Goal: Task Accomplishment & Management: Manage account settings

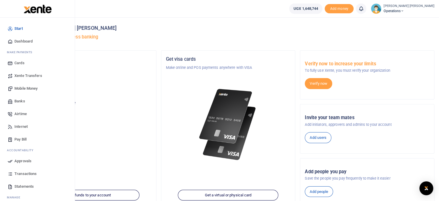
click at [29, 89] on span "Mobile Money" at bounding box center [25, 88] width 23 height 6
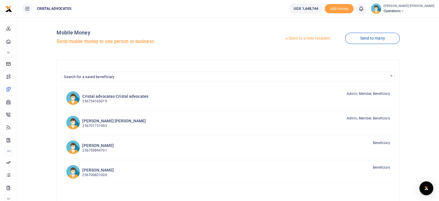
click at [305, 41] on link "Send to a new recipient" at bounding box center [307, 38] width 75 height 10
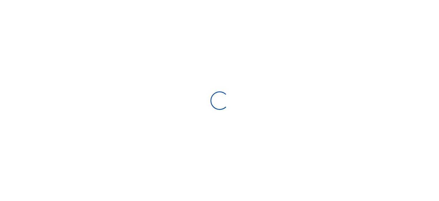
select select
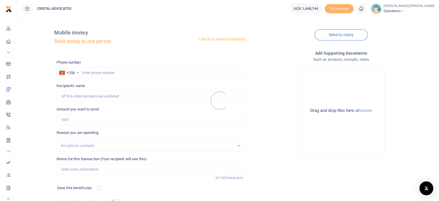
click at [83, 72] on div at bounding box center [219, 100] width 439 height 201
click at [83, 72] on input "text" at bounding box center [150, 72] width 186 height 11
type input "763290465"
type input "Denis Kakembo"
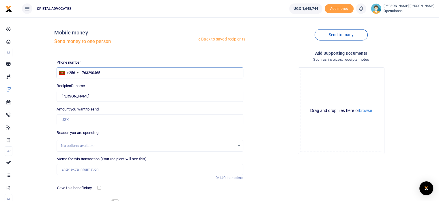
type input "763290465"
click at [85, 119] on input "Amount you want to send" at bounding box center [150, 119] width 186 height 11
type input "200,000"
click at [79, 168] on input "Memo for this transaction (Your recipient will see this)" at bounding box center [150, 169] width 186 height 11
type input "Business development"
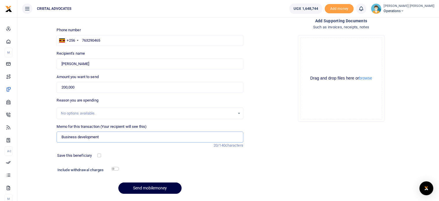
scroll to position [33, 0]
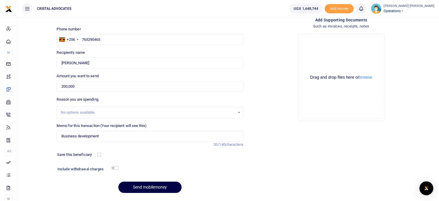
click at [117, 165] on div "Include withdrawal charges" at bounding box center [86, 169] width 63 height 9
click at [117, 166] on input "checkbox" at bounding box center [115, 168] width 8 height 4
checkbox input "true"
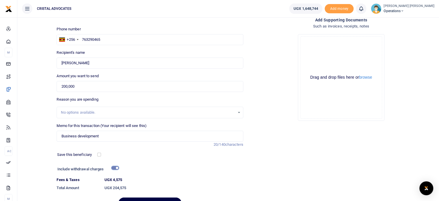
scroll to position [65, 0]
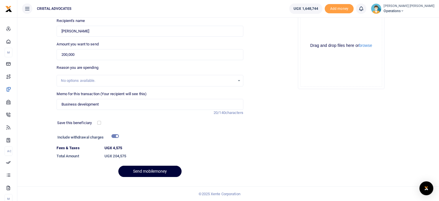
click at [169, 175] on button "Send mobilemoney" at bounding box center [149, 170] width 63 height 11
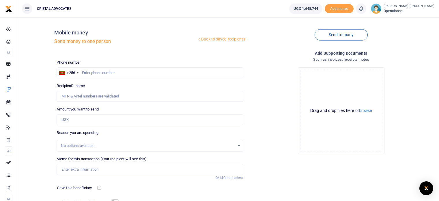
scroll to position [49, 0]
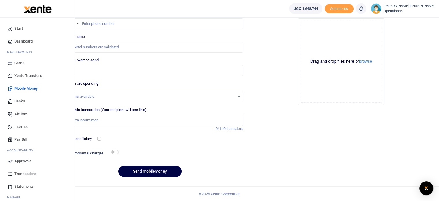
click at [18, 158] on link "Approvals" at bounding box center [38, 160] width 66 height 13
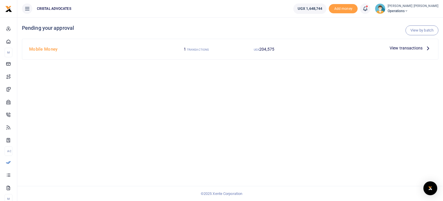
click at [427, 47] on icon at bounding box center [428, 48] width 6 height 6
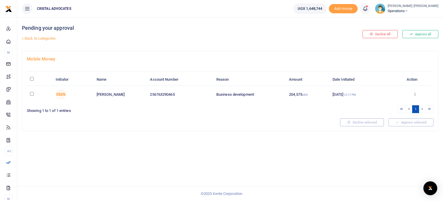
click at [33, 80] on input "\a \a : activate to sort column descending" at bounding box center [32, 79] width 4 height 4
checkbox input "true"
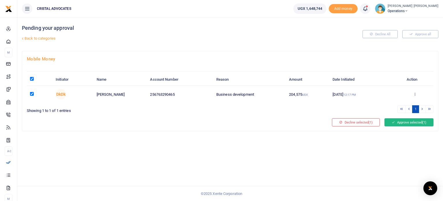
click at [409, 118] on button "Approve selected (1)" at bounding box center [409, 122] width 49 height 8
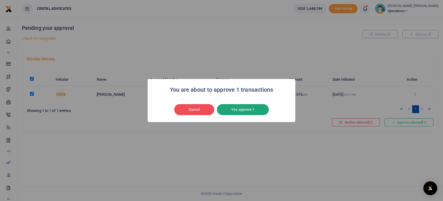
click at [236, 108] on button "Yes approve 1" at bounding box center [243, 109] width 52 height 11
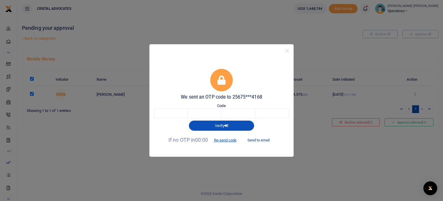
click at [259, 140] on button "Send to email" at bounding box center [259, 140] width 32 height 10
click at [179, 113] on input "text" at bounding box center [171, 113] width 34 height 10
type input "7"
type input "4"
type input "8"
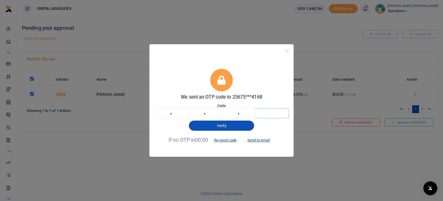
type input "9"
